Goal: Task Accomplishment & Management: Use online tool/utility

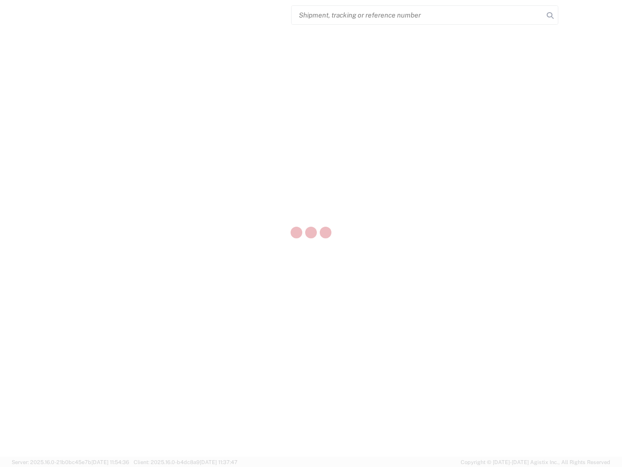
select select "US"
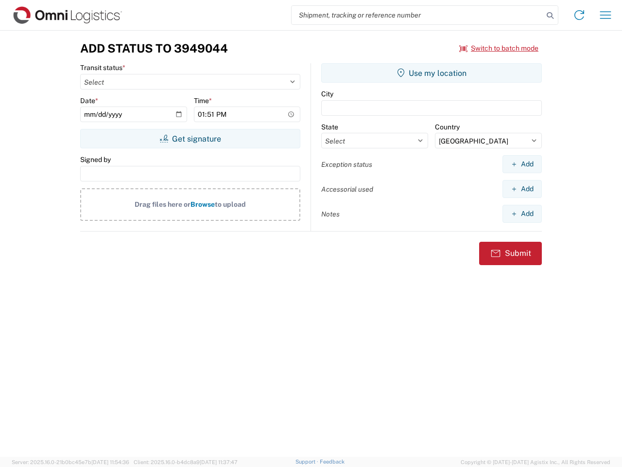
click at [418, 15] on input "search" at bounding box center [418, 15] width 252 height 18
click at [550, 16] on icon at bounding box center [551, 16] width 14 height 14
click at [580, 15] on icon at bounding box center [580, 15] width 16 height 16
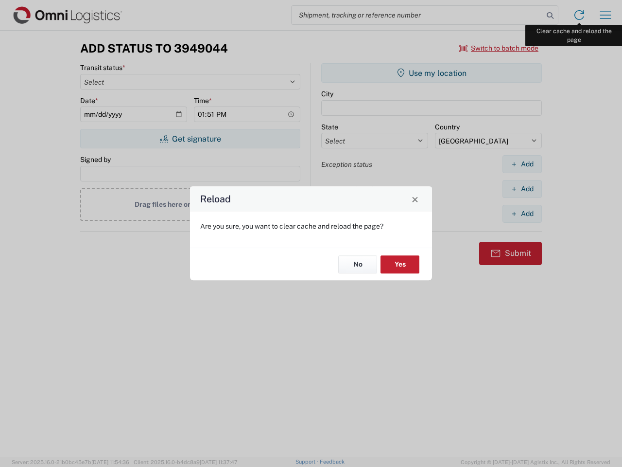
click at [606, 15] on div "Reload Are you sure, you want to clear cache and reload the page? No Yes" at bounding box center [311, 233] width 622 height 467
click at [499, 48] on div "Reload Are you sure, you want to clear cache and reload the page? No Yes" at bounding box center [311, 233] width 622 height 467
click at [190, 139] on div "Reload Are you sure, you want to clear cache and reload the page? No Yes" at bounding box center [311, 233] width 622 height 467
click at [432, 73] on div "Reload Are you sure, you want to clear cache and reload the page? No Yes" at bounding box center [311, 233] width 622 height 467
click at [522, 164] on div "Reload Are you sure, you want to clear cache and reload the page? No Yes" at bounding box center [311, 233] width 622 height 467
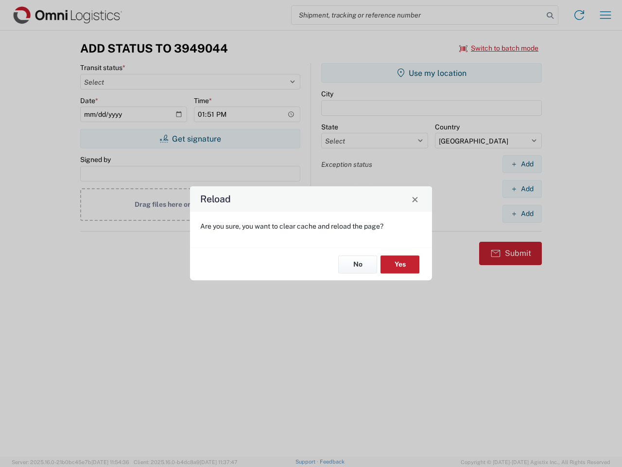
click at [522, 189] on div "Reload Are you sure, you want to clear cache and reload the page? No Yes" at bounding box center [311, 233] width 622 height 467
click at [522, 213] on div "Reload Are you sure, you want to clear cache and reload the page? No Yes" at bounding box center [311, 233] width 622 height 467
